Goal: Information Seeking & Learning: Understand process/instructions

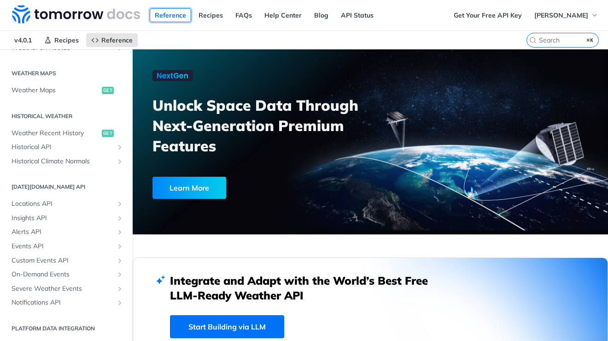
click at [174, 17] on link "Reference" at bounding box center [170, 15] width 41 height 14
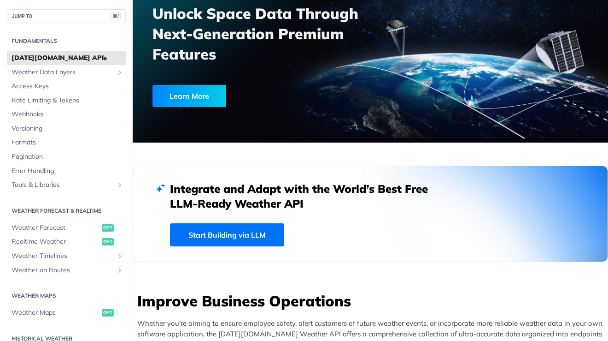
scroll to position [94, 0]
